Goal: Task Accomplishment & Management: Complete application form

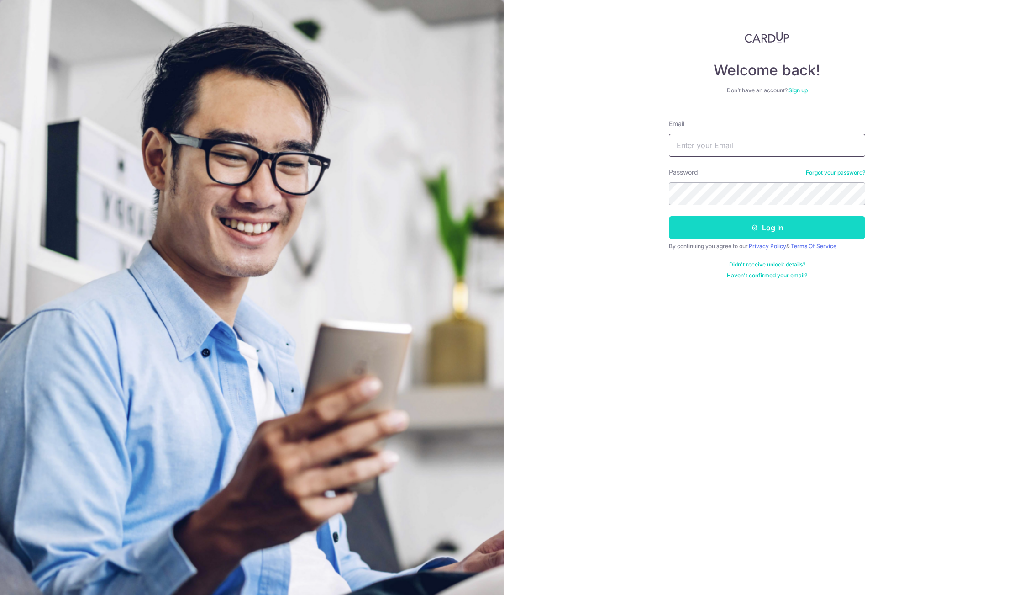
type input "[EMAIL_ADDRESS][DOMAIN_NAME]"
click at [794, 233] on button "Log in" at bounding box center [767, 227] width 196 height 23
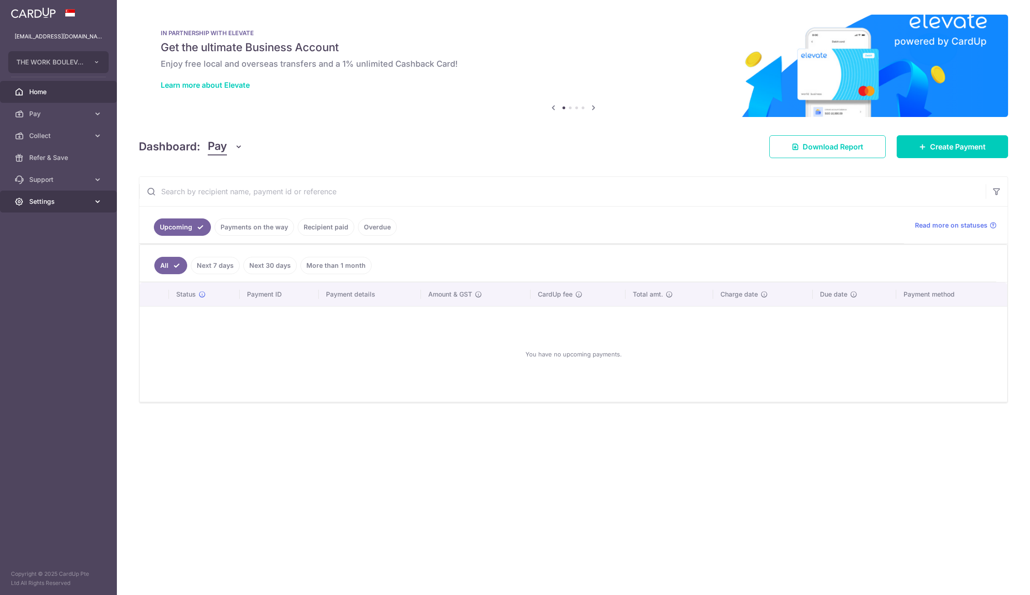
click at [49, 198] on span "Settings" at bounding box center [59, 201] width 60 height 9
click at [57, 228] on link "Account" at bounding box center [58, 223] width 117 height 22
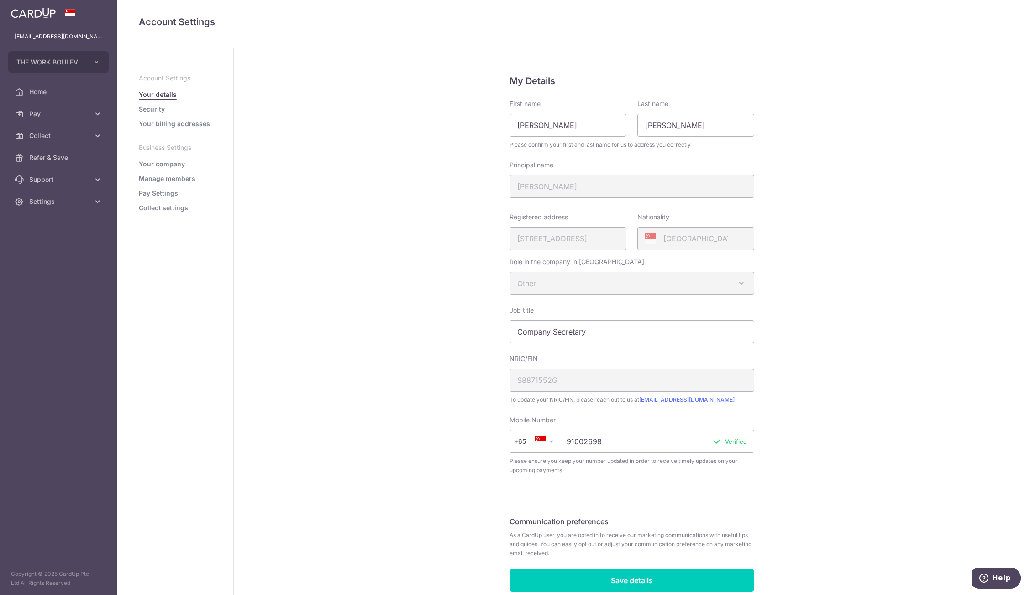
click at [179, 214] on aside "Account Settings Your details Security Your billing addresses Business Settings…" at bounding box center [175, 321] width 117 height 547
click at [178, 212] on link "Collect settings" at bounding box center [163, 207] width 49 height 9
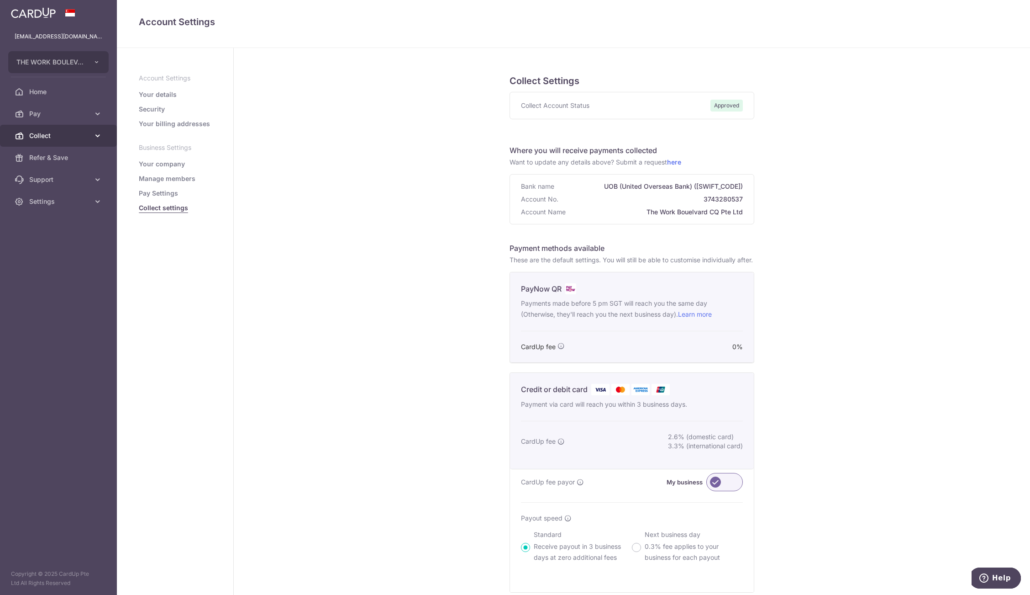
click at [60, 134] on span "Collect" at bounding box center [59, 135] width 60 height 9
click at [73, 164] on link "Dashboard" at bounding box center [58, 158] width 117 height 22
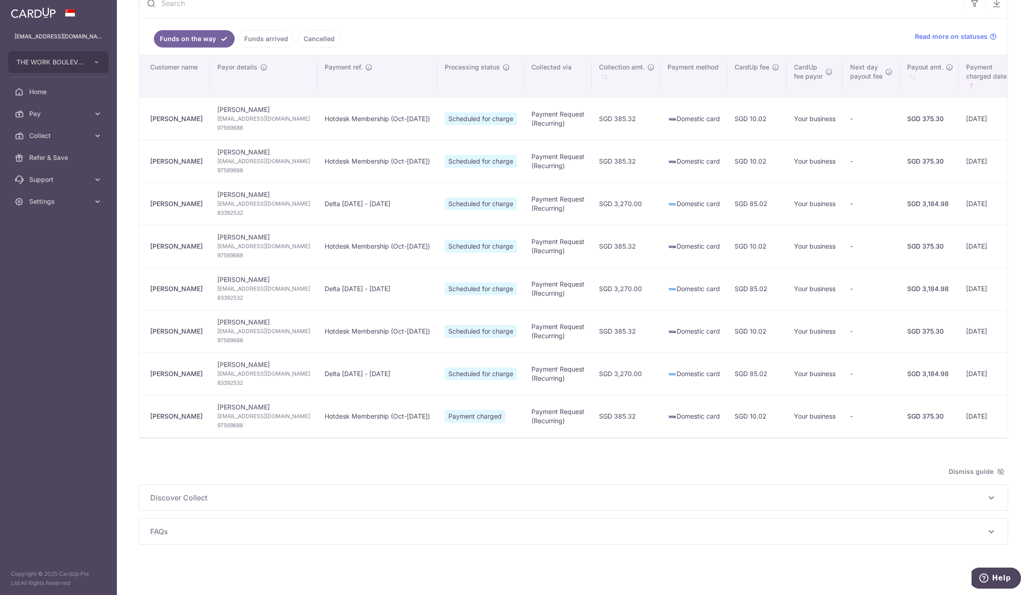
type input "[DATE]"
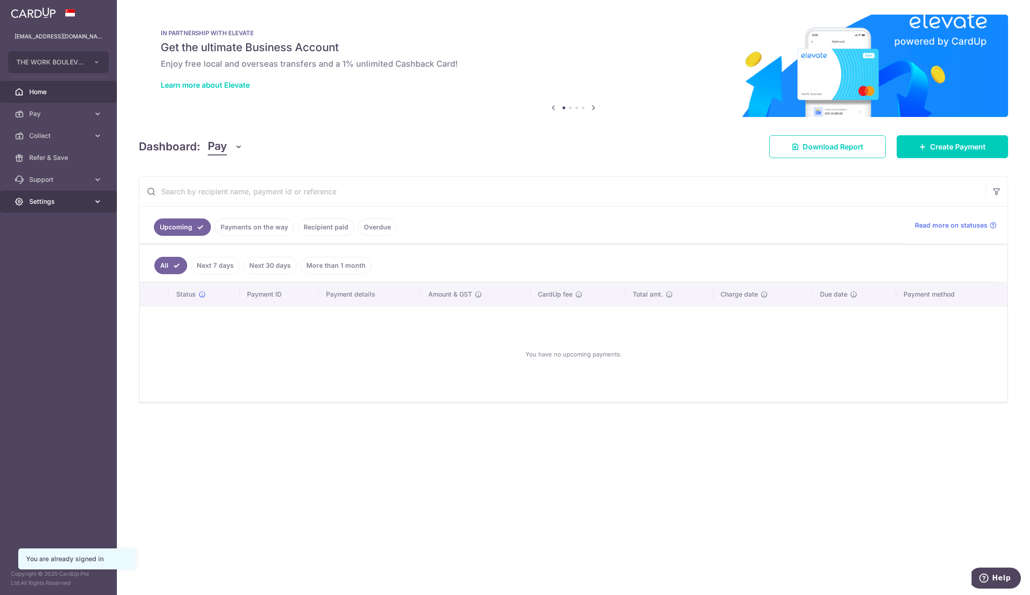
click at [57, 196] on link "Settings" at bounding box center [58, 201] width 117 height 22
click at [67, 222] on body "[EMAIL_ADDRESS][DOMAIN_NAME] THE WORK BOULEVARD CQ PTE. LTD. Add new company TH…" at bounding box center [515, 297] width 1030 height 595
click at [70, 224] on span "Account" at bounding box center [59, 223] width 60 height 9
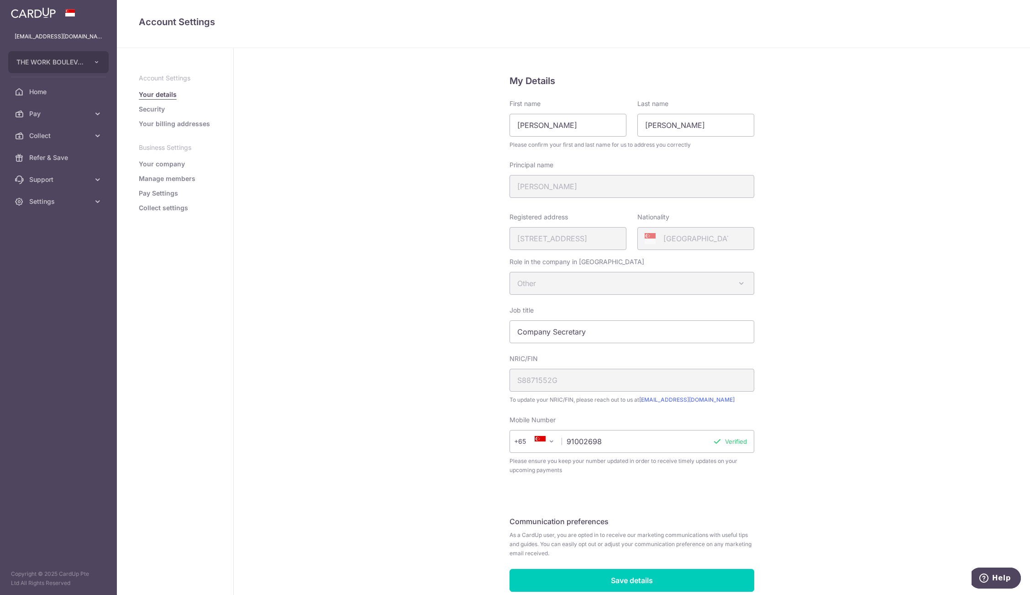
click at [198, 199] on ul "Account Settings Your details Security Your billing addresses Business Settings…" at bounding box center [175, 143] width 73 height 139
click at [185, 208] on link "Collect settings" at bounding box center [163, 207] width 49 height 9
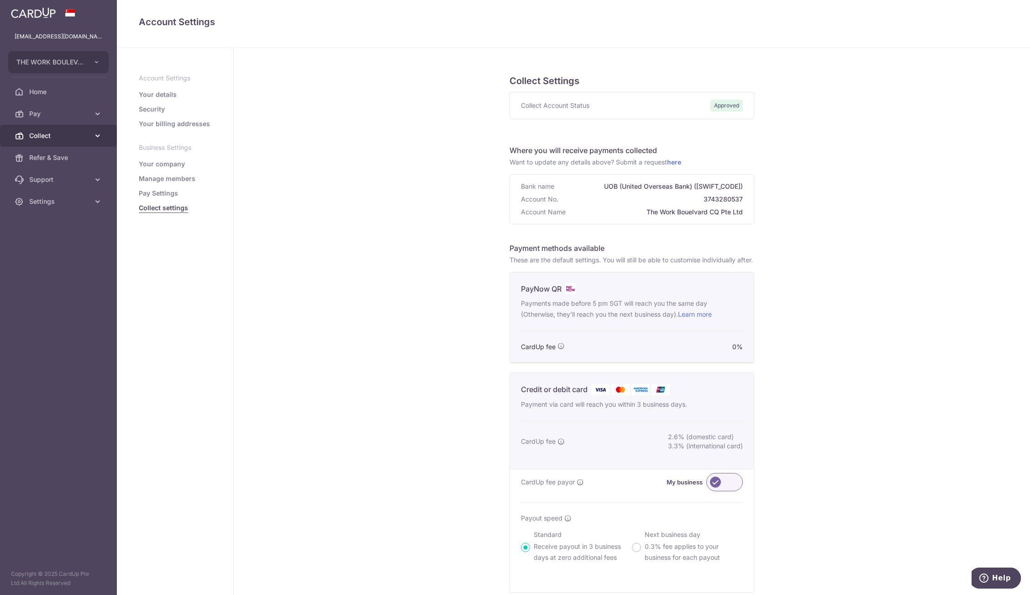
click at [70, 132] on span "Collect" at bounding box center [59, 135] width 60 height 9
click at [75, 161] on span "Dashboard" at bounding box center [59, 157] width 60 height 9
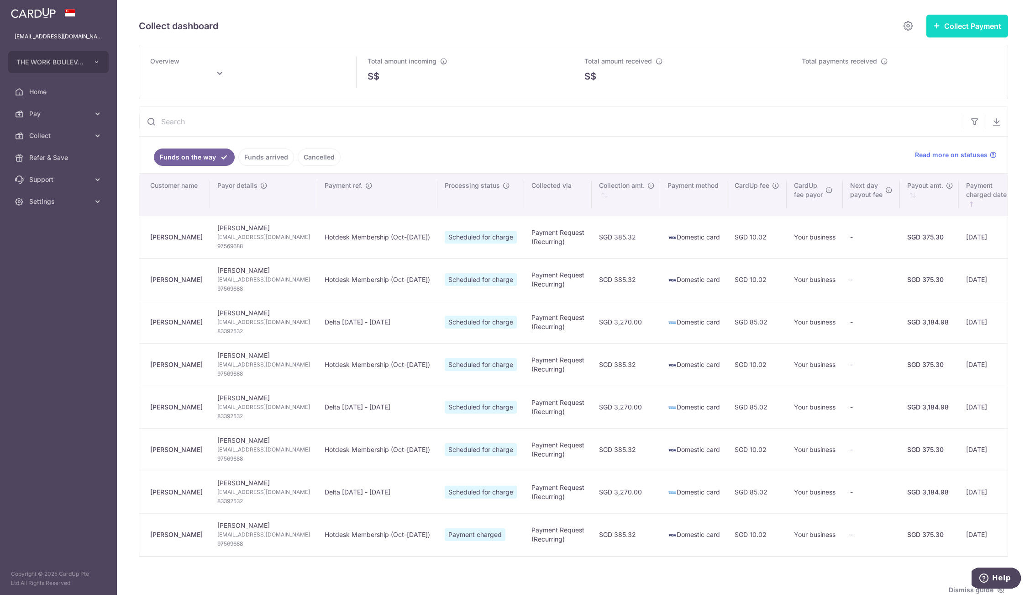
click at [963, 29] on button "Collect Payment" at bounding box center [968, 26] width 82 height 23
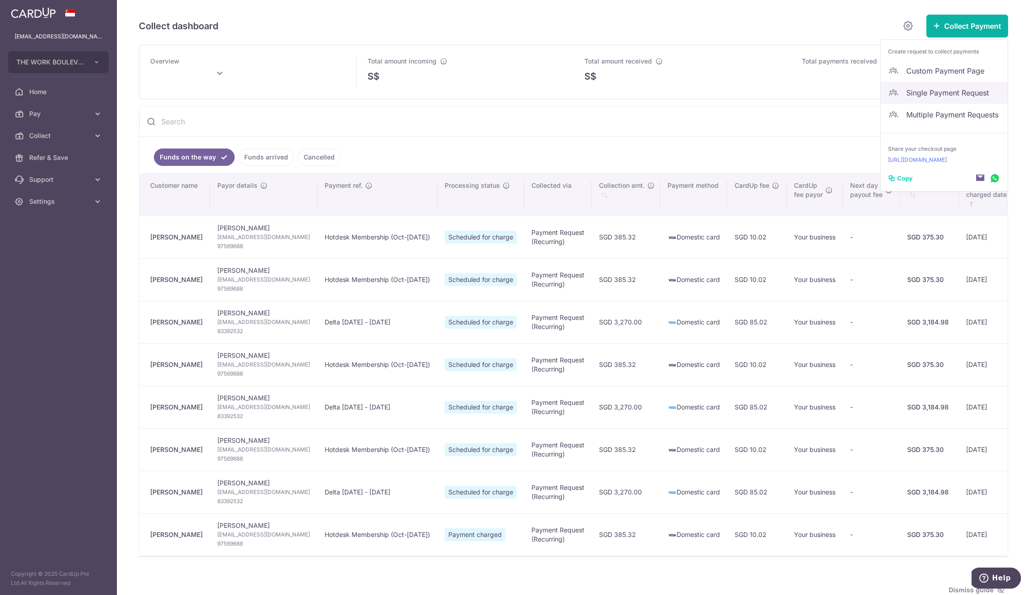
click at [942, 87] on span "Single Payment Request" at bounding box center [954, 92] width 94 height 11
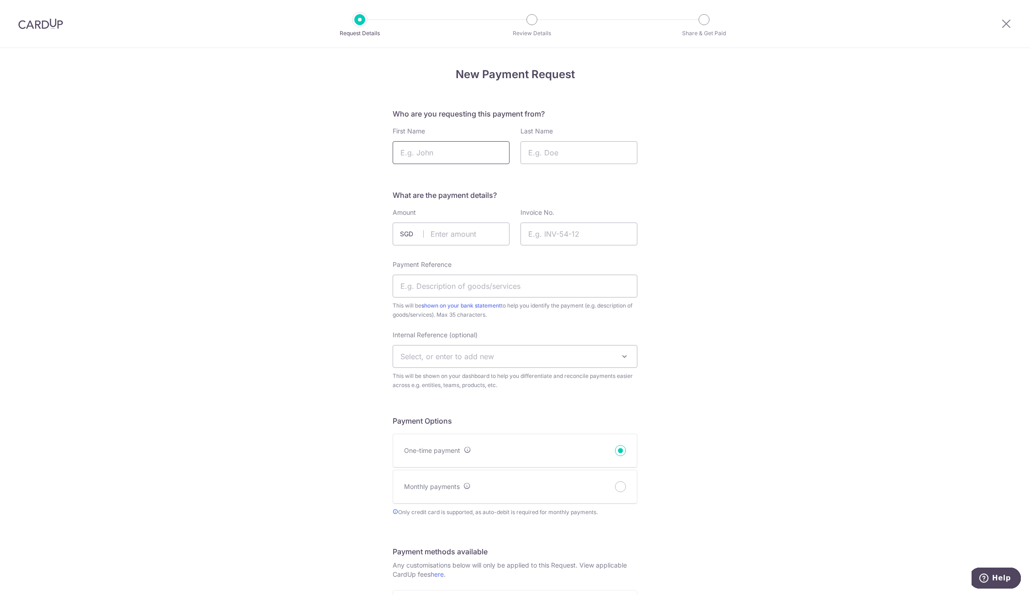
click at [421, 159] on input "First Name" at bounding box center [451, 152] width 117 height 23
type input "Dickson"
click at [572, 163] on input "Last Name" at bounding box center [579, 152] width 117 height 23
drag, startPoint x: 557, startPoint y: 170, endPoint x: 551, endPoint y: 158, distance: 13.5
click at [553, 163] on form "Who are you requesting this payment from? First Name Dickson Last Name What are…" at bounding box center [515, 548] width 245 height 881
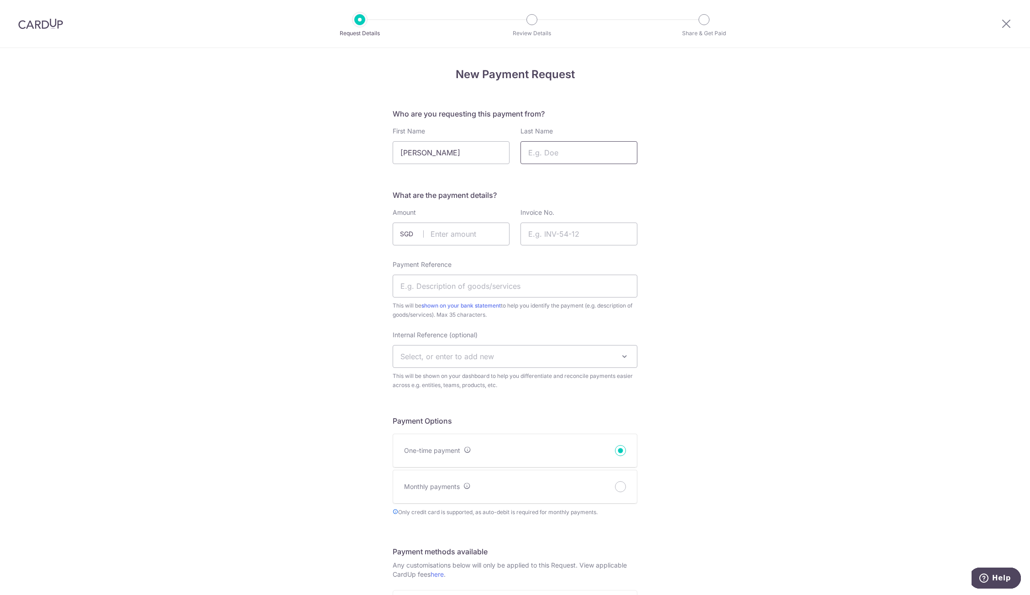
click at [551, 158] on input "Last Name" at bounding box center [579, 152] width 117 height 23
type input "Koh"
click at [450, 232] on input "text" at bounding box center [451, 233] width 117 height 23
type input "396.32"
click at [587, 230] on input "Invoice No." at bounding box center [579, 233] width 117 height 23
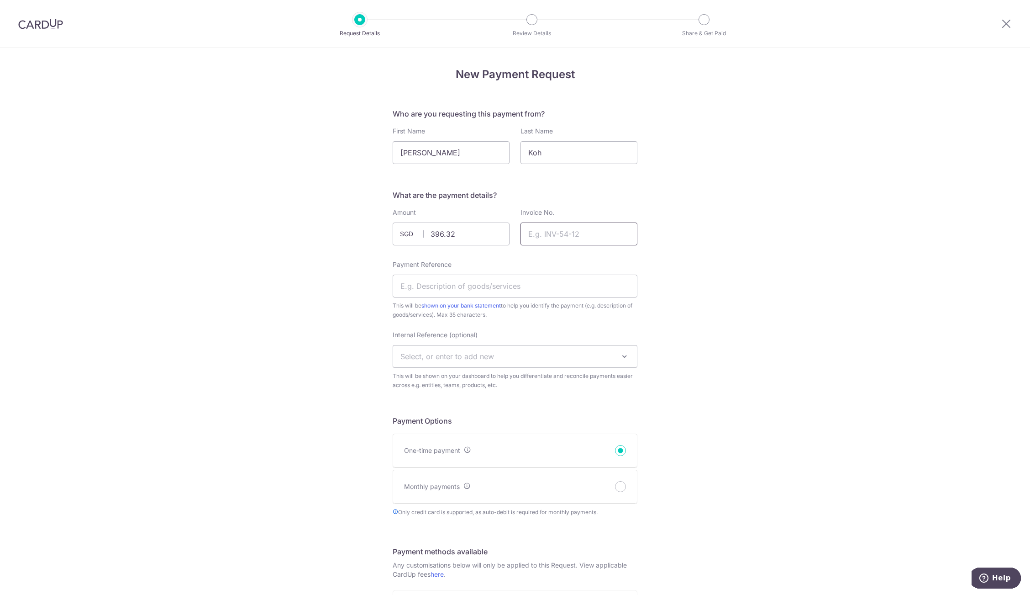
paste input "INV-1473"
type input "INV-1473"
click at [467, 285] on input "Payment Reference" at bounding box center [515, 285] width 245 height 23
paste input "INV-1473"
click at [463, 285] on input "INV-1473" at bounding box center [515, 285] width 245 height 23
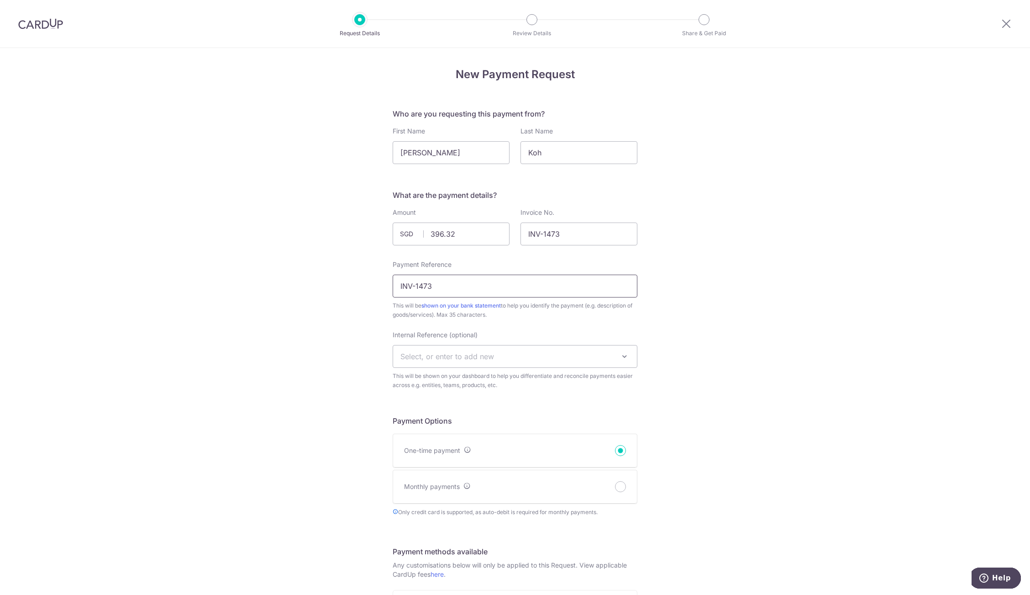
paste input "Bayes Recruitment Pte Ltd"
type input "INV-1473 Bayes Recruitment Pte Ltd"
click at [470, 356] on span "Select, or enter to add new" at bounding box center [448, 356] width 94 height 9
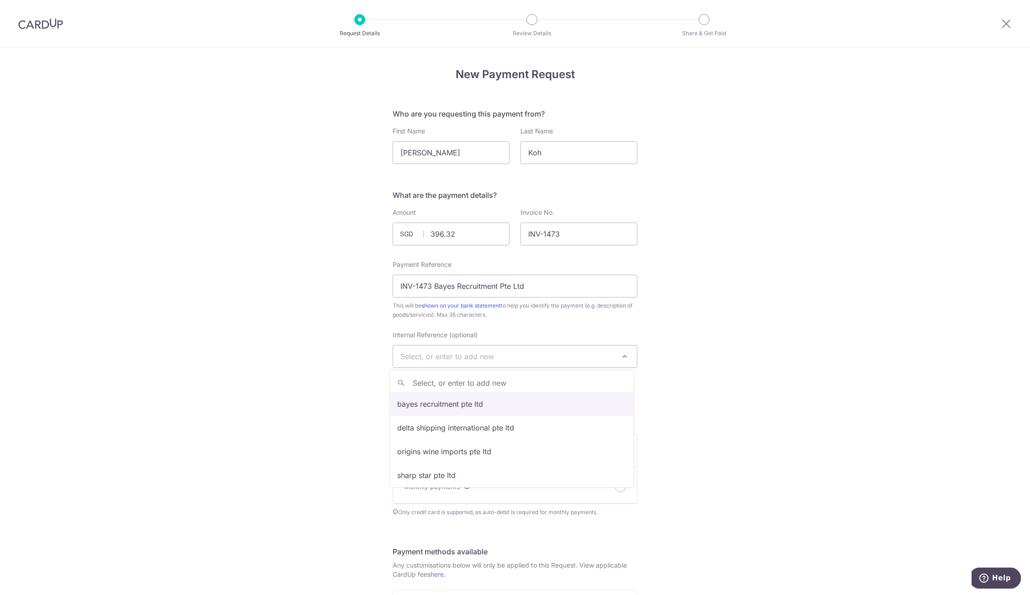
select select "bayes recruitment pte ltd"
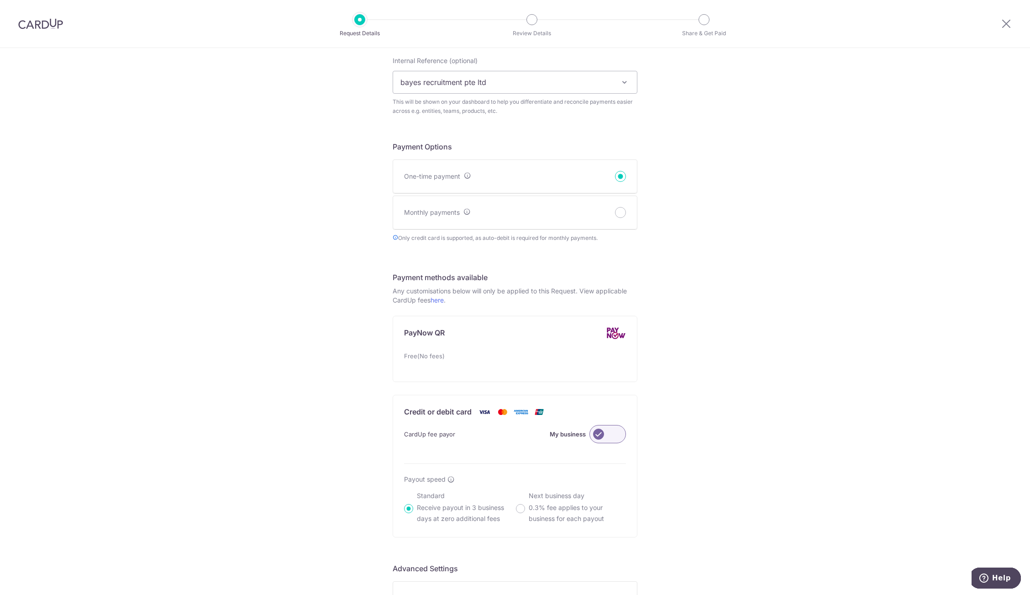
scroll to position [437, 0]
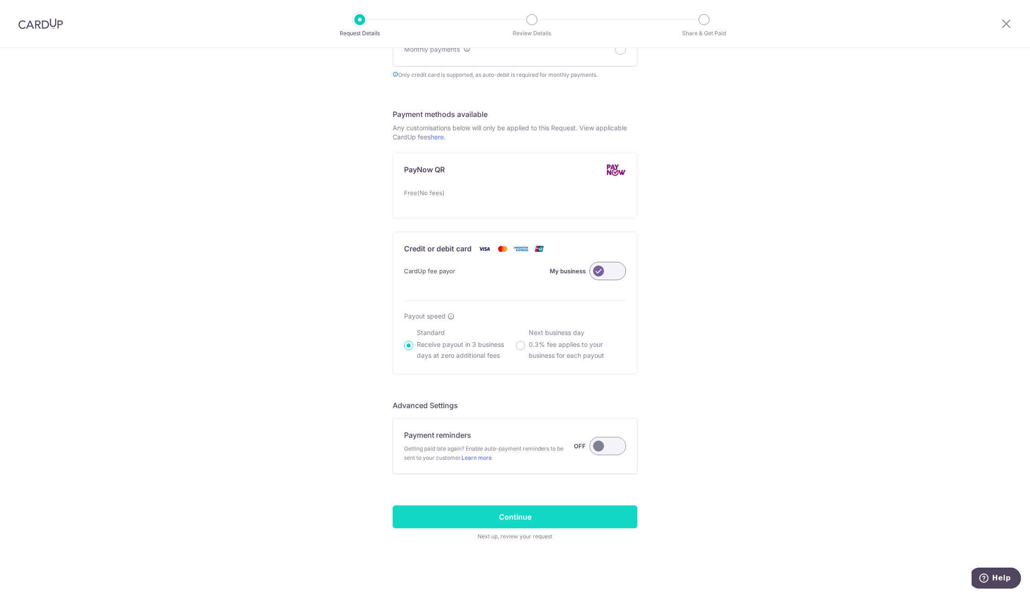
click at [588, 516] on input "Continue" at bounding box center [515, 516] width 245 height 23
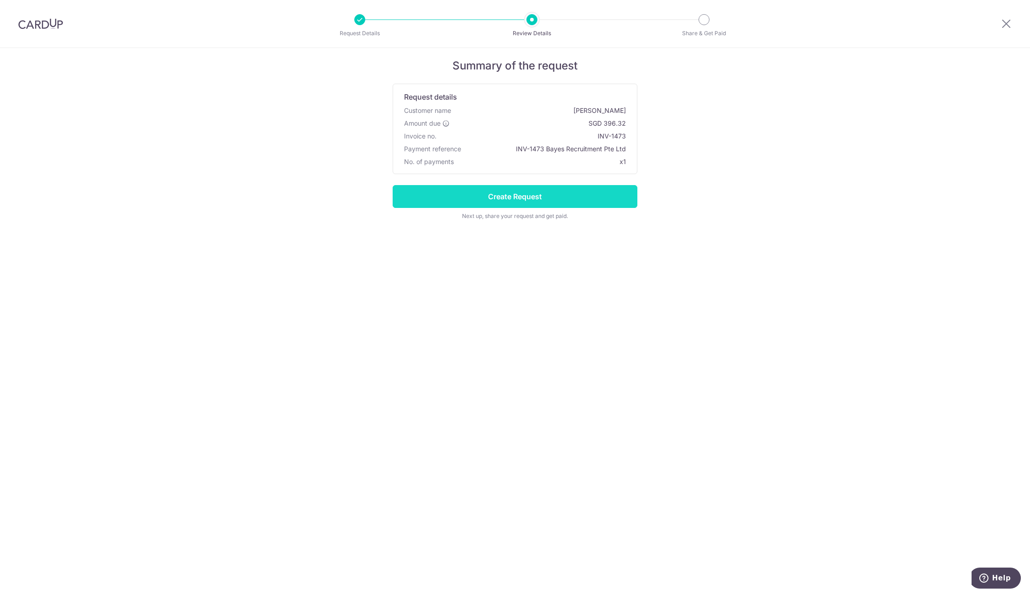
click at [517, 200] on input "Create Request" at bounding box center [515, 196] width 245 height 23
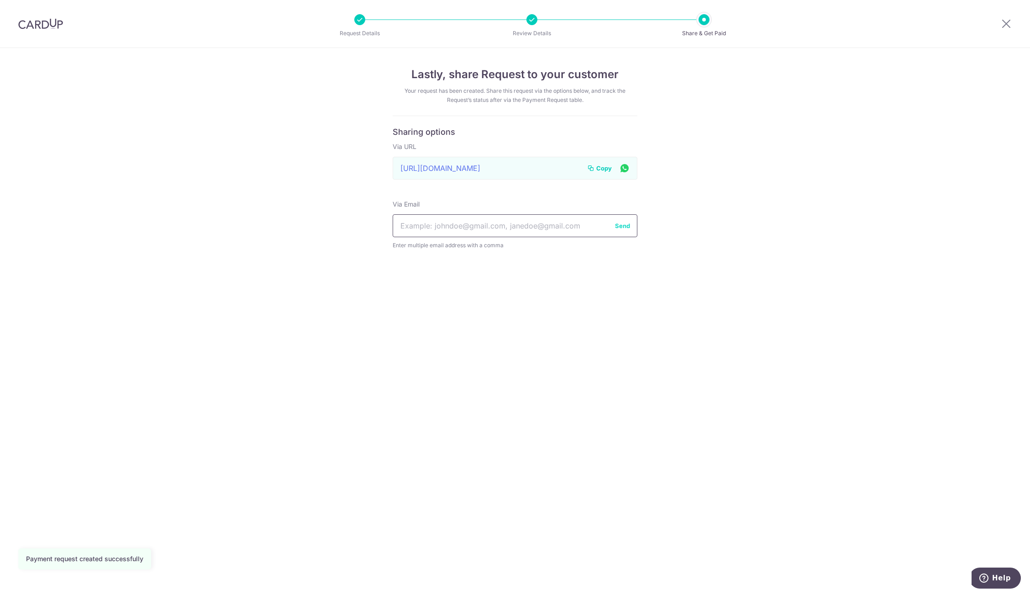
click at [402, 233] on input "text" at bounding box center [515, 225] width 245 height 23
type input "dickson@bayesrecruitment.com.sg, accounts_cq@theworkboulevard.com"
drag, startPoint x: 589, startPoint y: 227, endPoint x: 617, endPoint y: 227, distance: 28.3
click at [598, 231] on input "dickson@bayesrecruitment.com.sg, accounts_cq@theworkboulevard.com" at bounding box center [515, 225] width 245 height 23
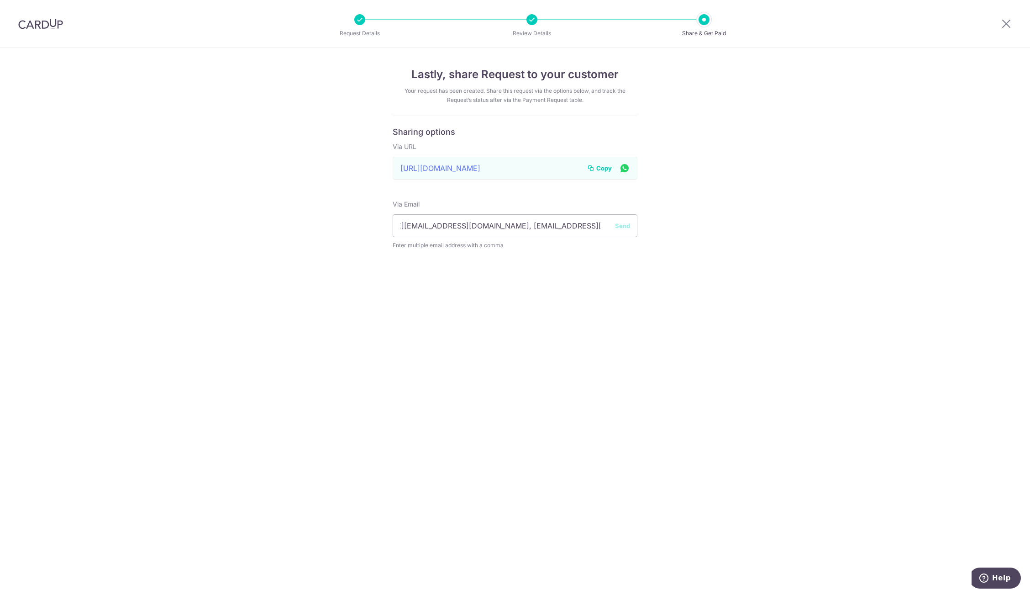
scroll to position [0, 0]
click at [619, 227] on button "Send" at bounding box center [622, 225] width 15 height 9
